Goal: Navigation & Orientation: Find specific page/section

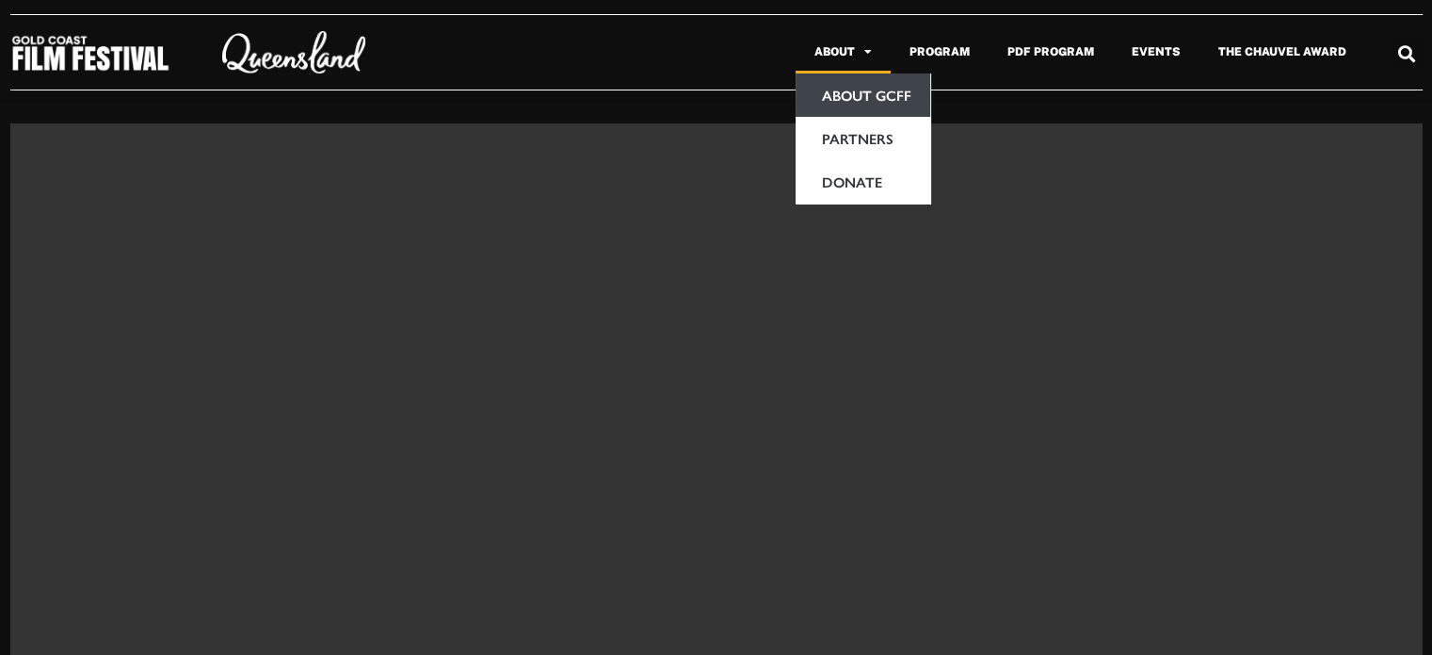
click at [855, 106] on link "About GCFF" at bounding box center [863, 94] width 135 height 43
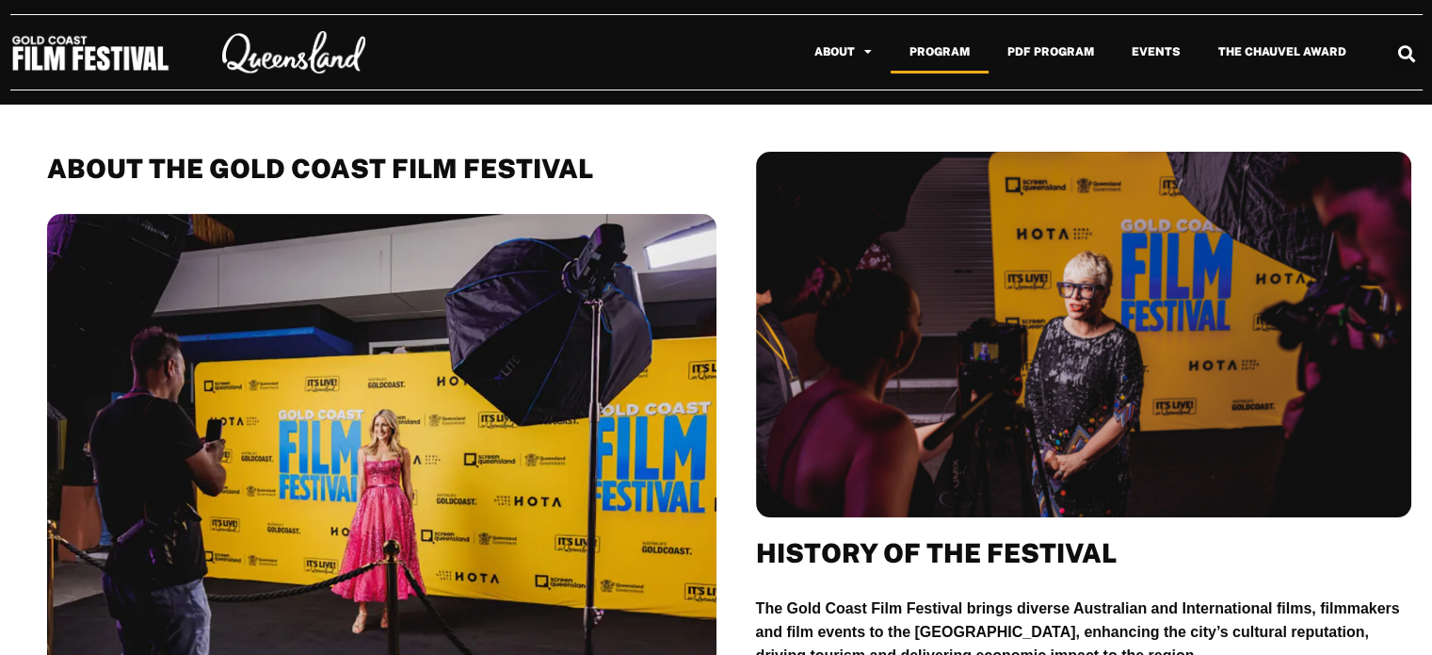
click at [932, 52] on link "Program" at bounding box center [940, 51] width 98 height 43
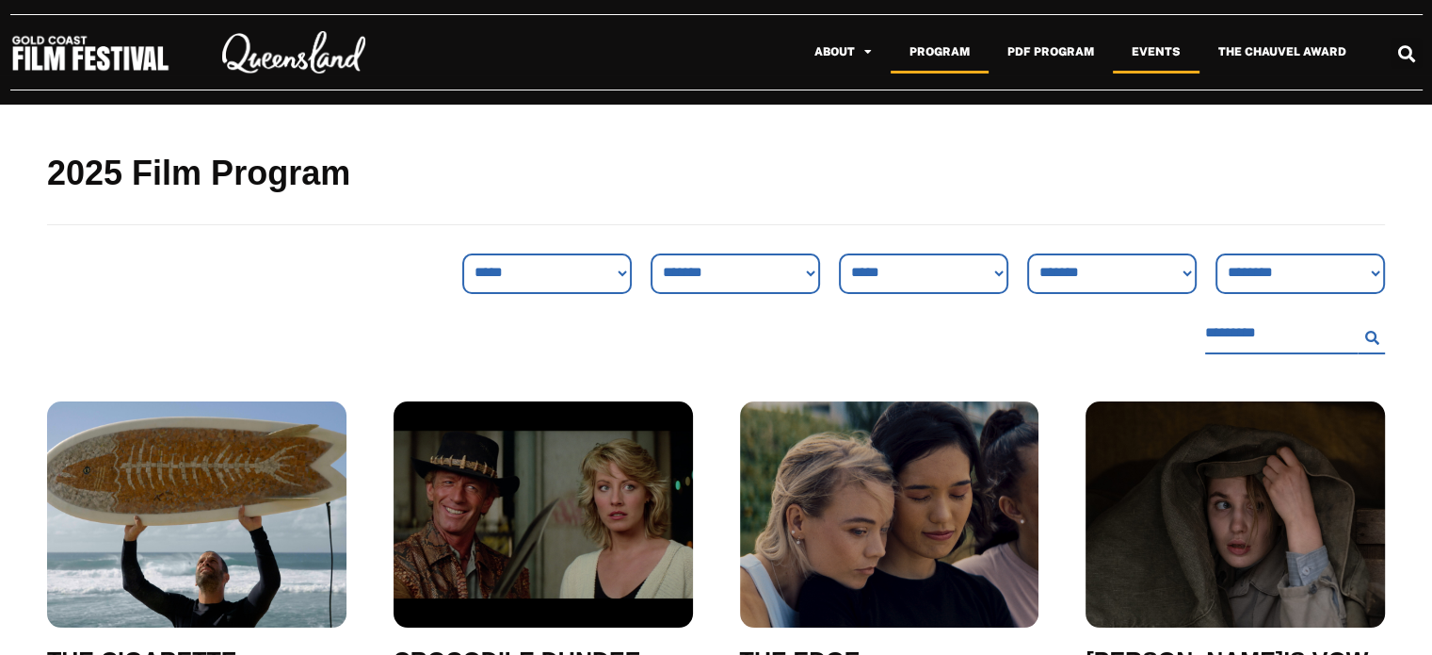
click at [1161, 57] on link "Events" at bounding box center [1156, 51] width 87 height 43
